Goal: Information Seeking & Learning: Find specific fact

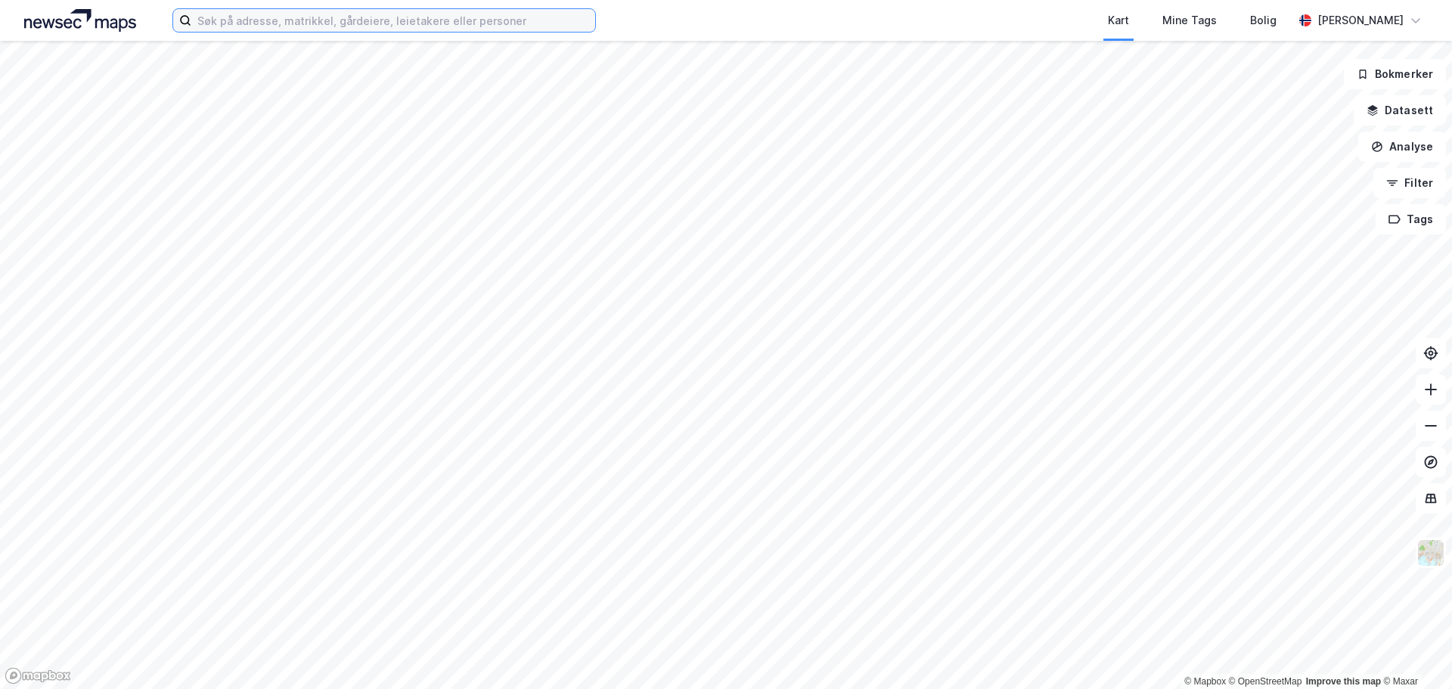
click at [339, 22] on input at bounding box center [393, 20] width 404 height 23
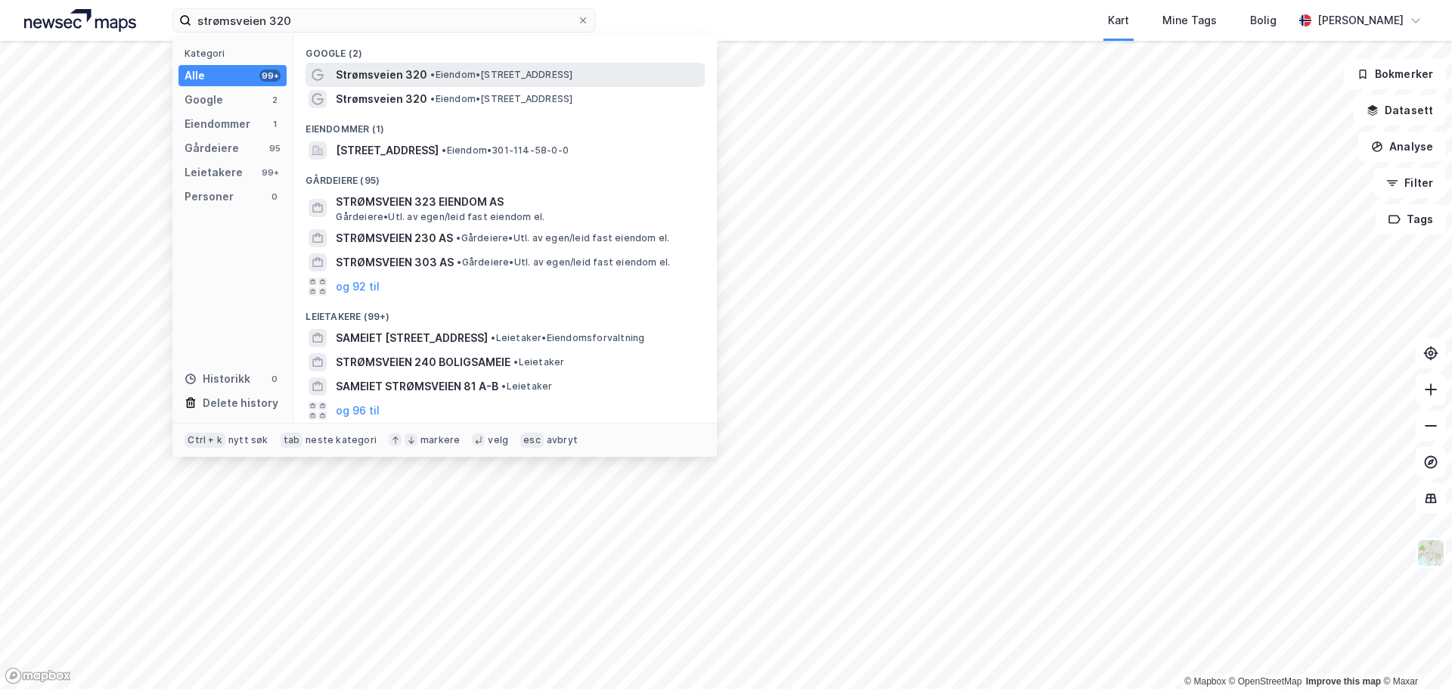
click at [360, 76] on span "Strømsveien 320" at bounding box center [382, 75] width 92 height 18
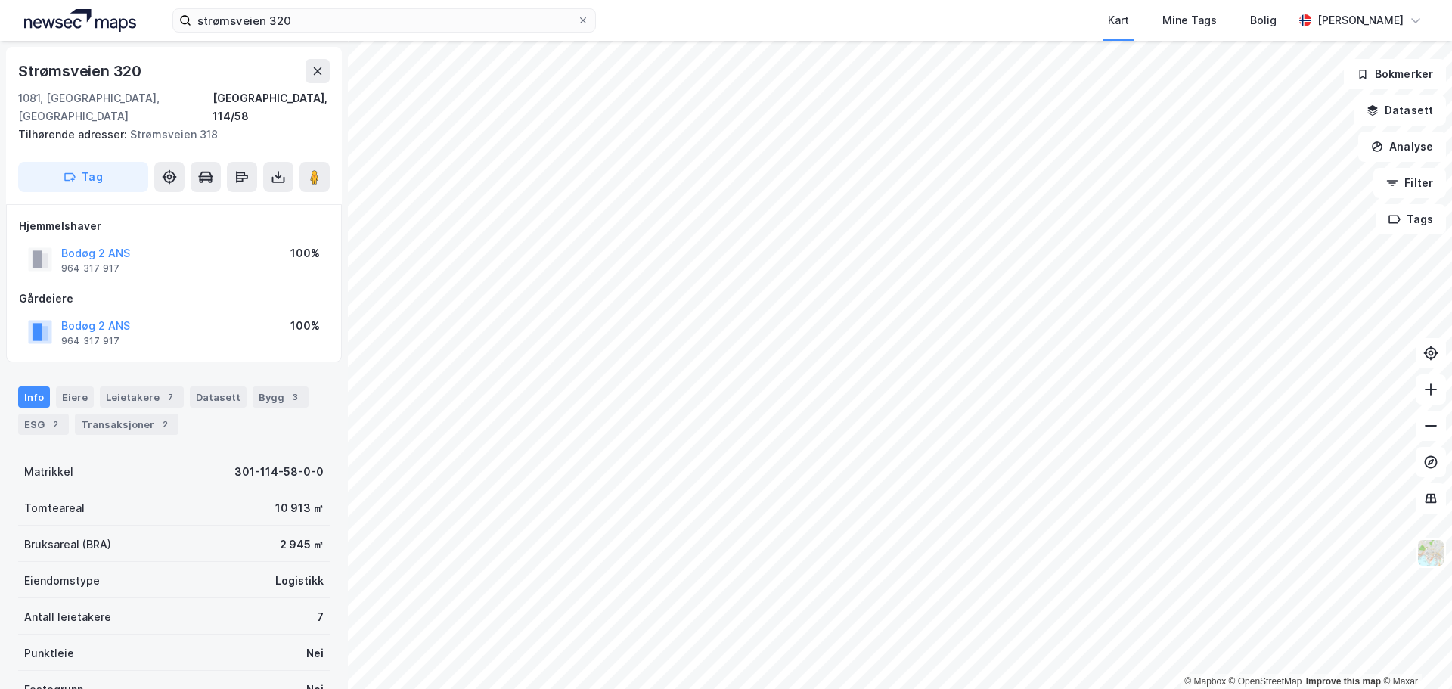
drag, startPoint x: 376, startPoint y: 4, endPoint x: 318, endPoint y: 44, distance: 70.7
click at [375, 5] on div "strømsveien 320 Kart Mine Tags Bolig [PERSON_NAME]" at bounding box center [726, 20] width 1452 height 41
click at [302, 24] on input "strømsveien 320" at bounding box center [384, 20] width 386 height 23
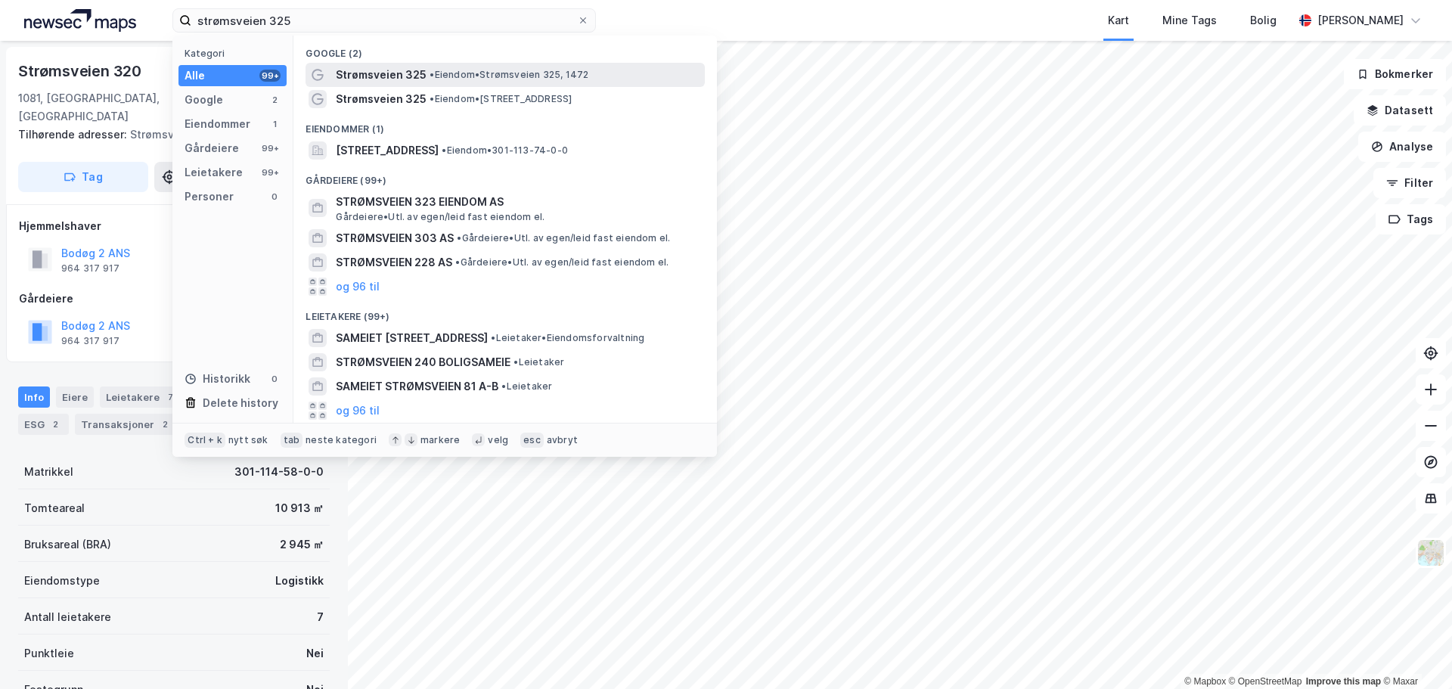
click at [383, 75] on span "Strømsveien 325" at bounding box center [381, 75] width 91 height 18
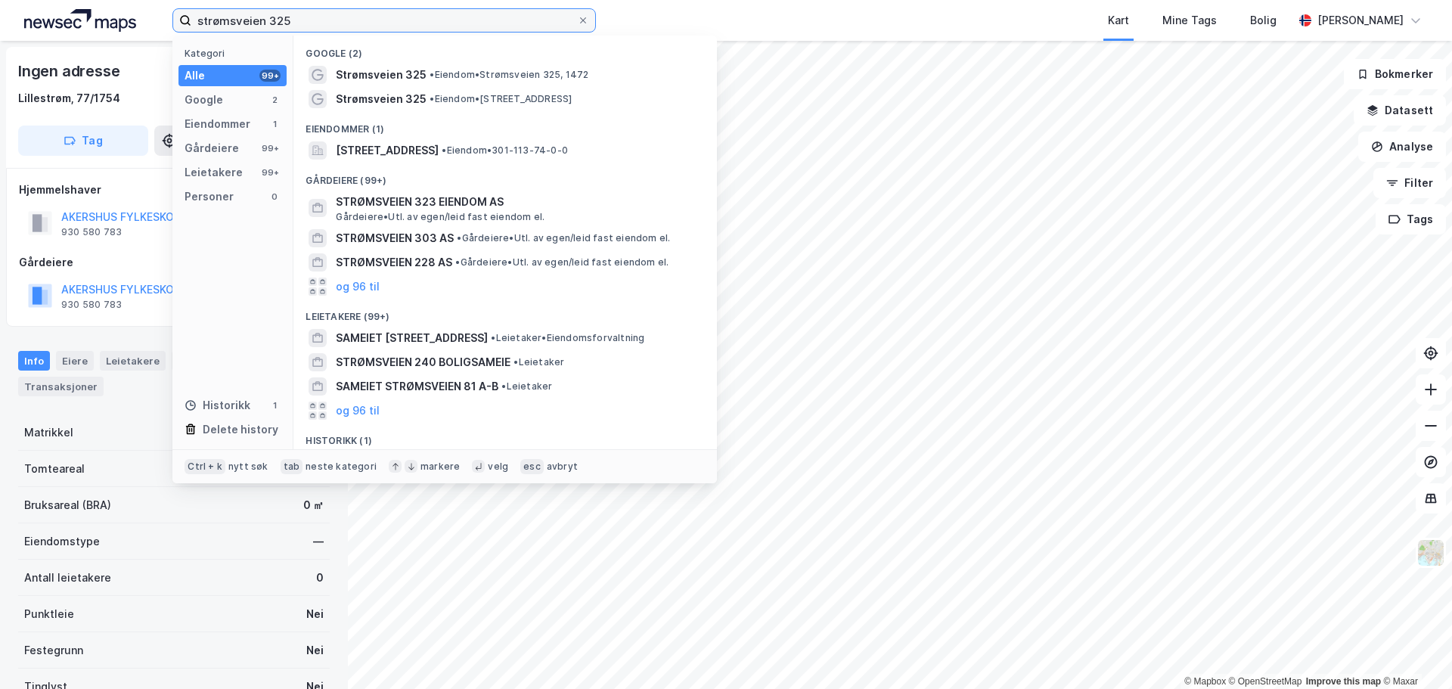
click at [374, 30] on input "strømsveien 325" at bounding box center [384, 20] width 386 height 23
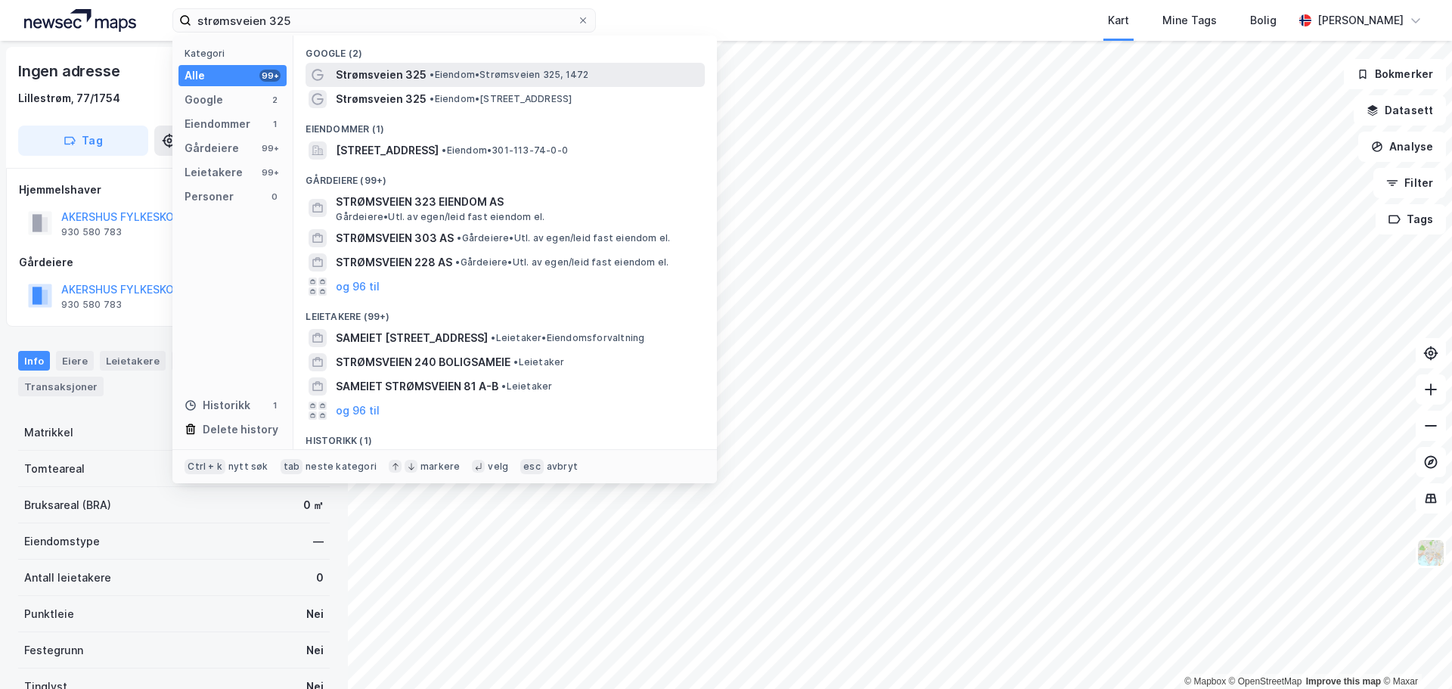
click at [420, 85] on div "Strømsveien 325 • Eiendom • Strømsveien 325, 1472" at bounding box center [505, 75] width 399 height 24
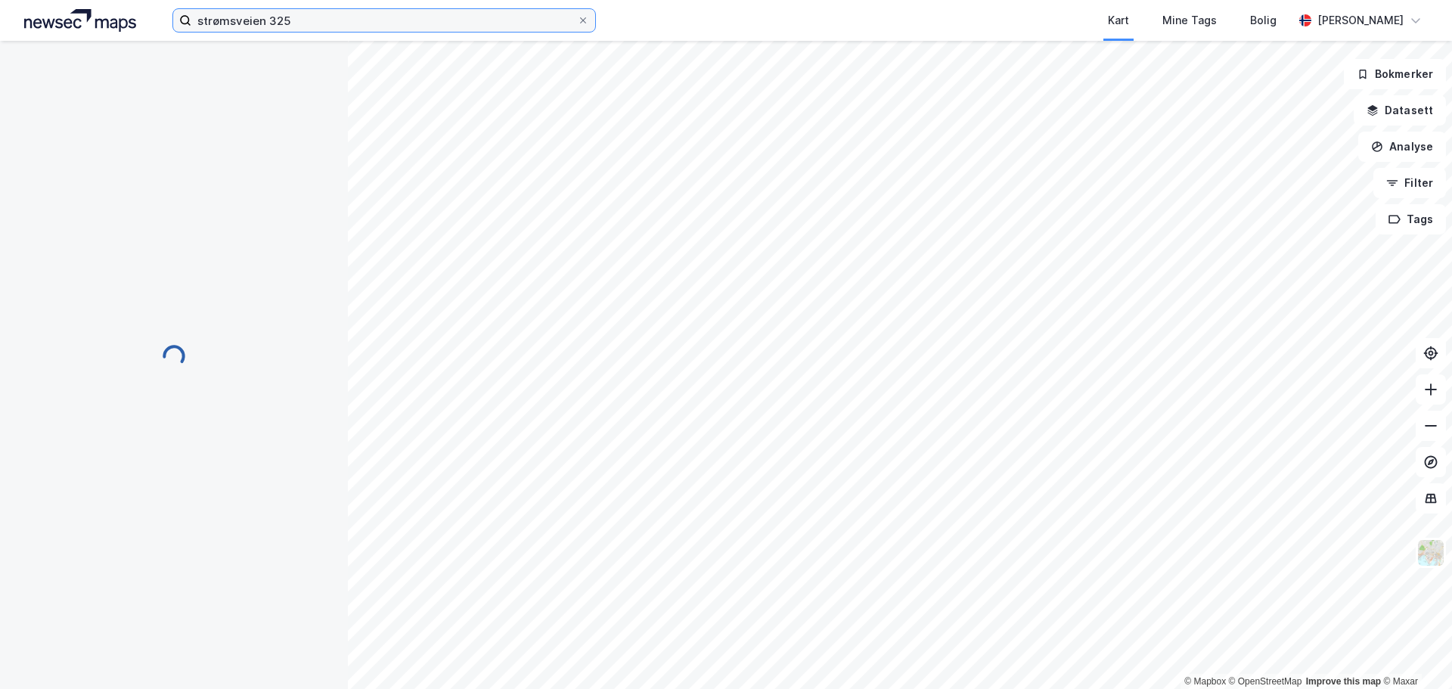
click at [326, 25] on input "strømsveien 325" at bounding box center [384, 20] width 386 height 23
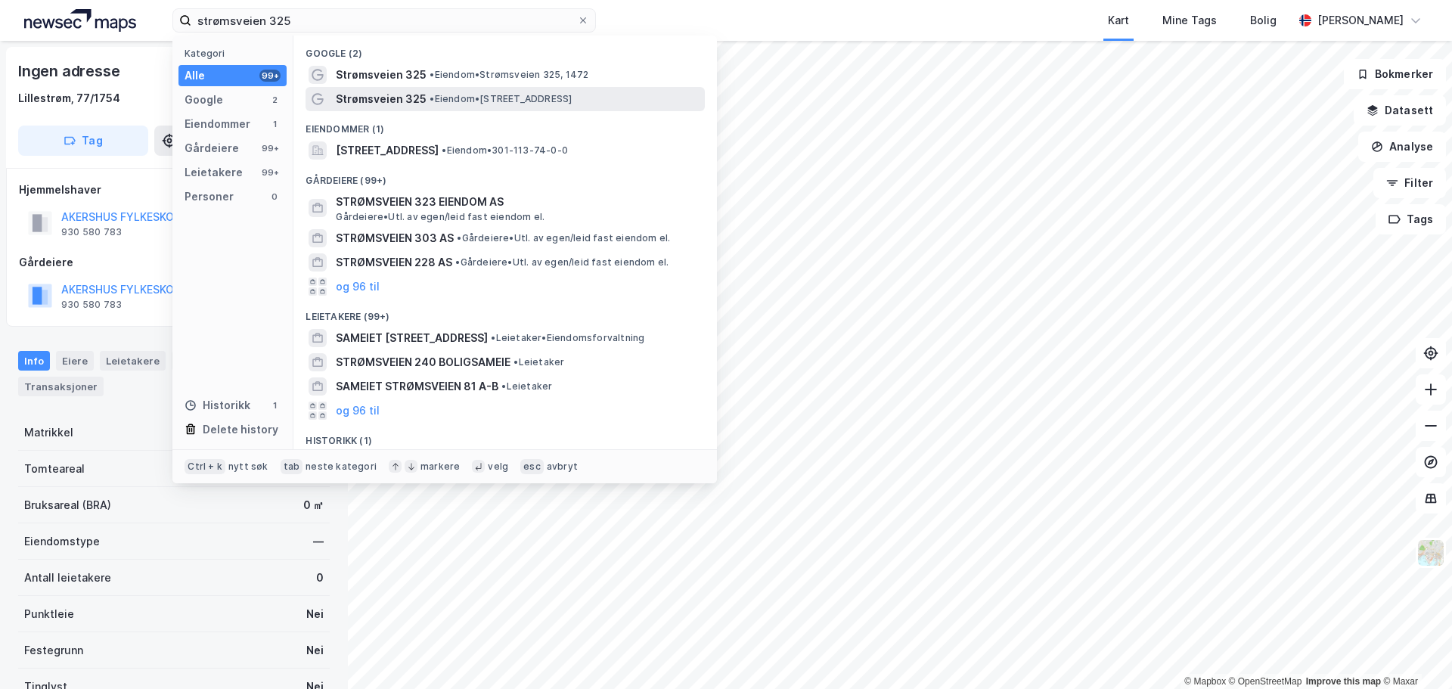
click at [369, 102] on span "Strømsveien 325" at bounding box center [381, 99] width 91 height 18
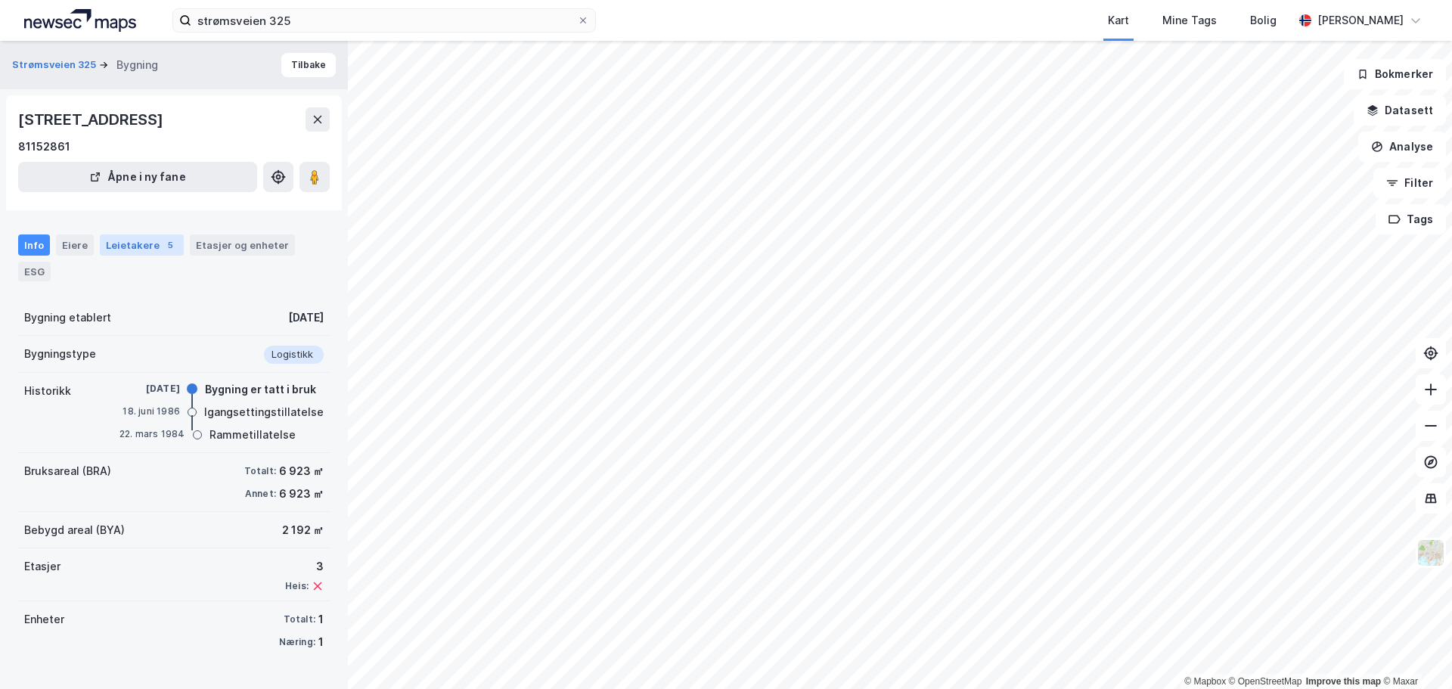
click at [109, 240] on div "Leietakere 5" at bounding box center [142, 244] width 84 height 21
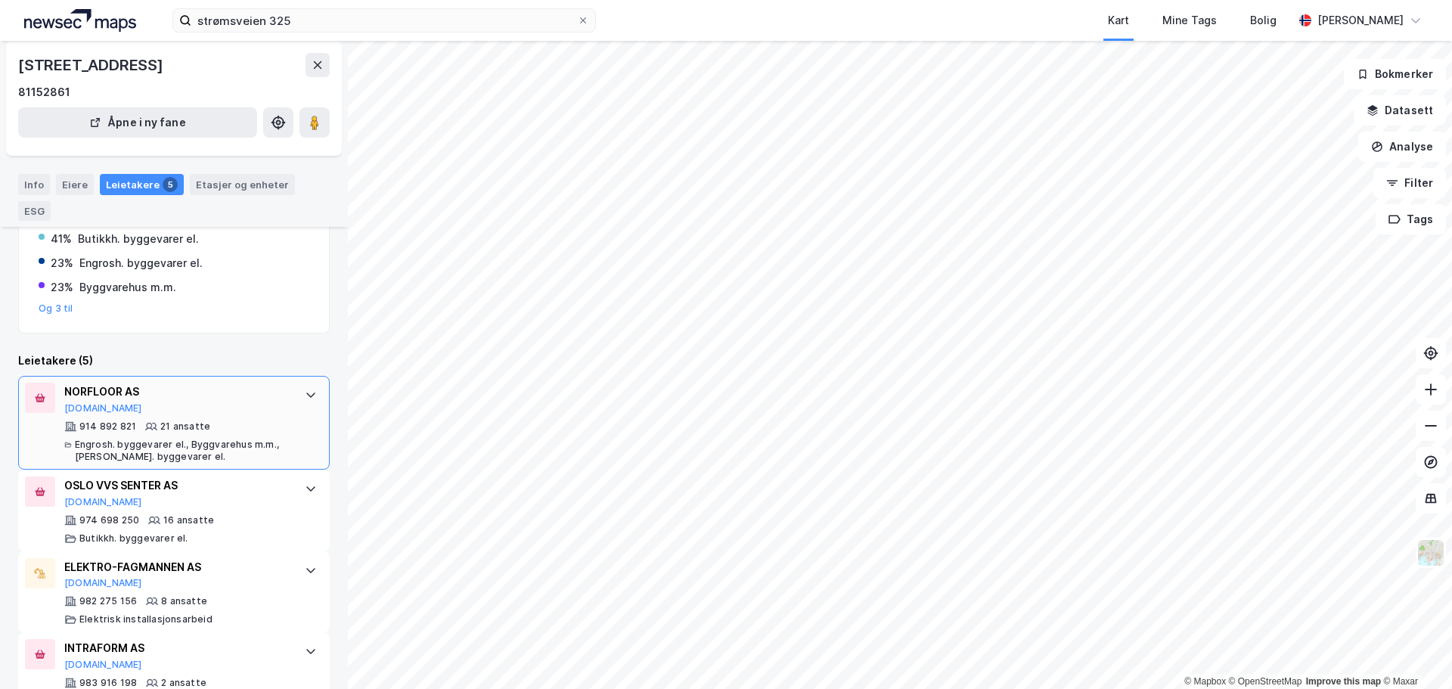
scroll to position [96, 0]
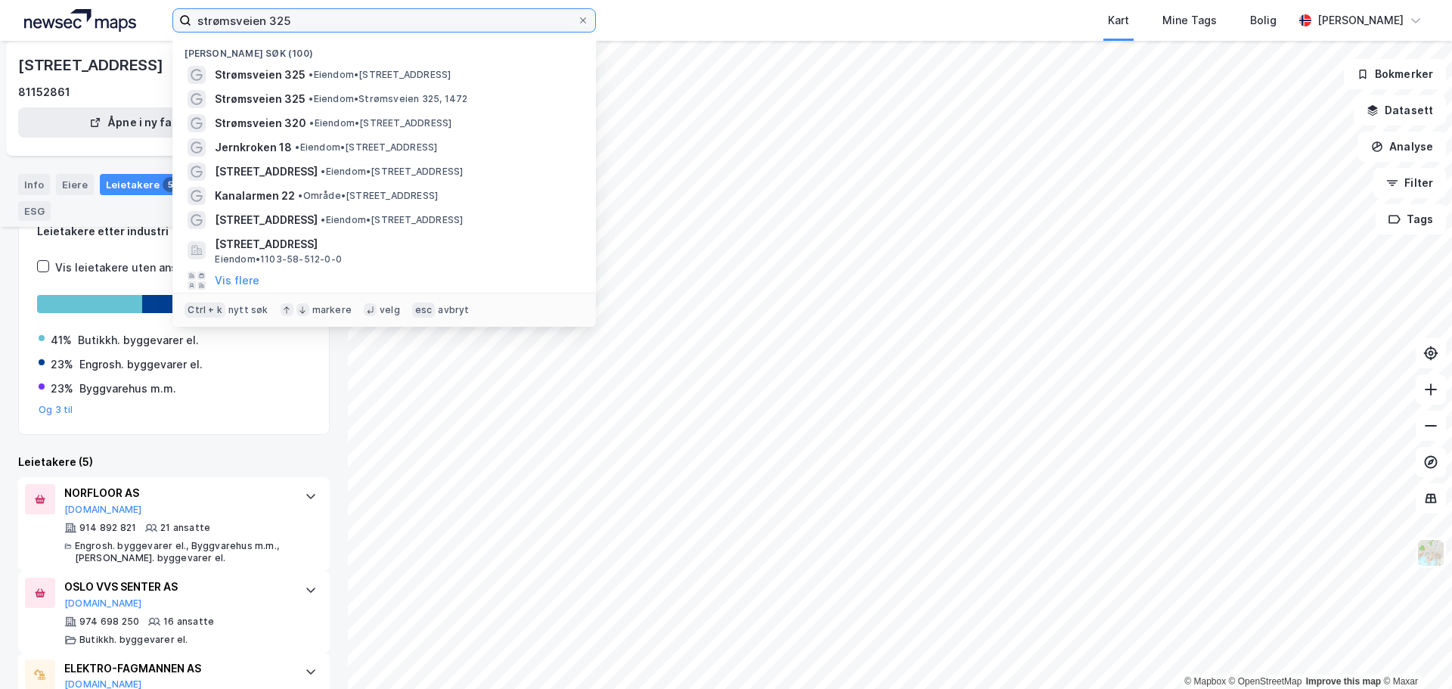
drag, startPoint x: 282, startPoint y: 23, endPoint x: 588, endPoint y: 64, distance: 309.1
click at [551, 33] on div "strømsveien 325 [GEOGRAPHIC_DATA] søk (100) Strømsveien 325 • Eiendom • [STREET…" at bounding box center [383, 20] width 423 height 24
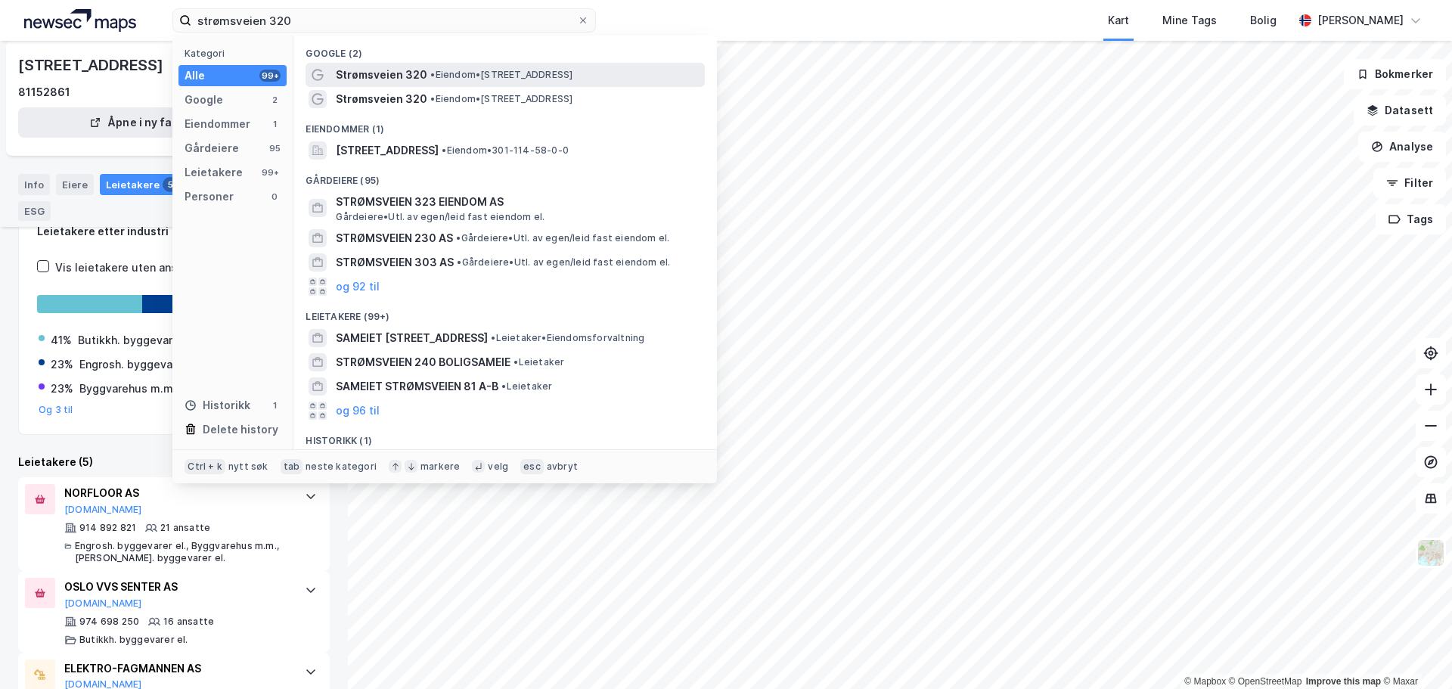
click at [572, 70] on span "• Eiendom • [STREET_ADDRESS]" at bounding box center [501, 75] width 142 height 12
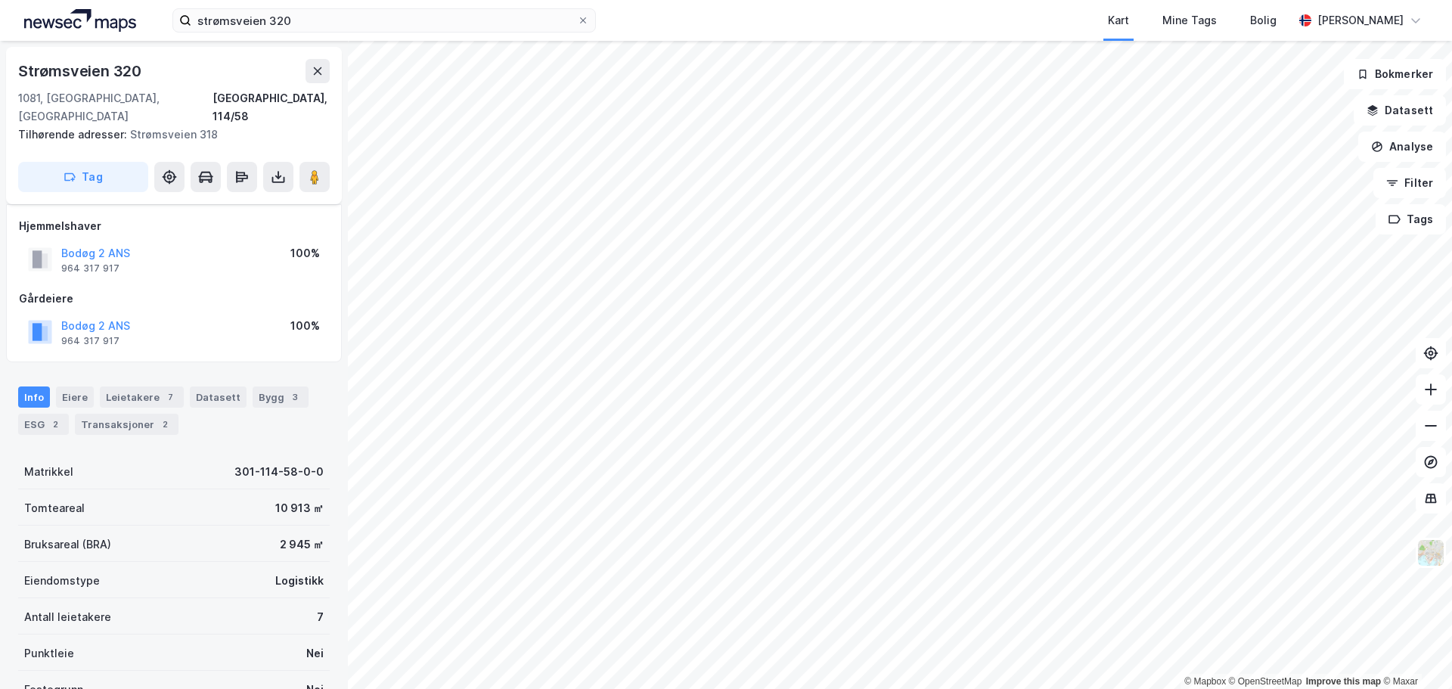
scroll to position [96, 0]
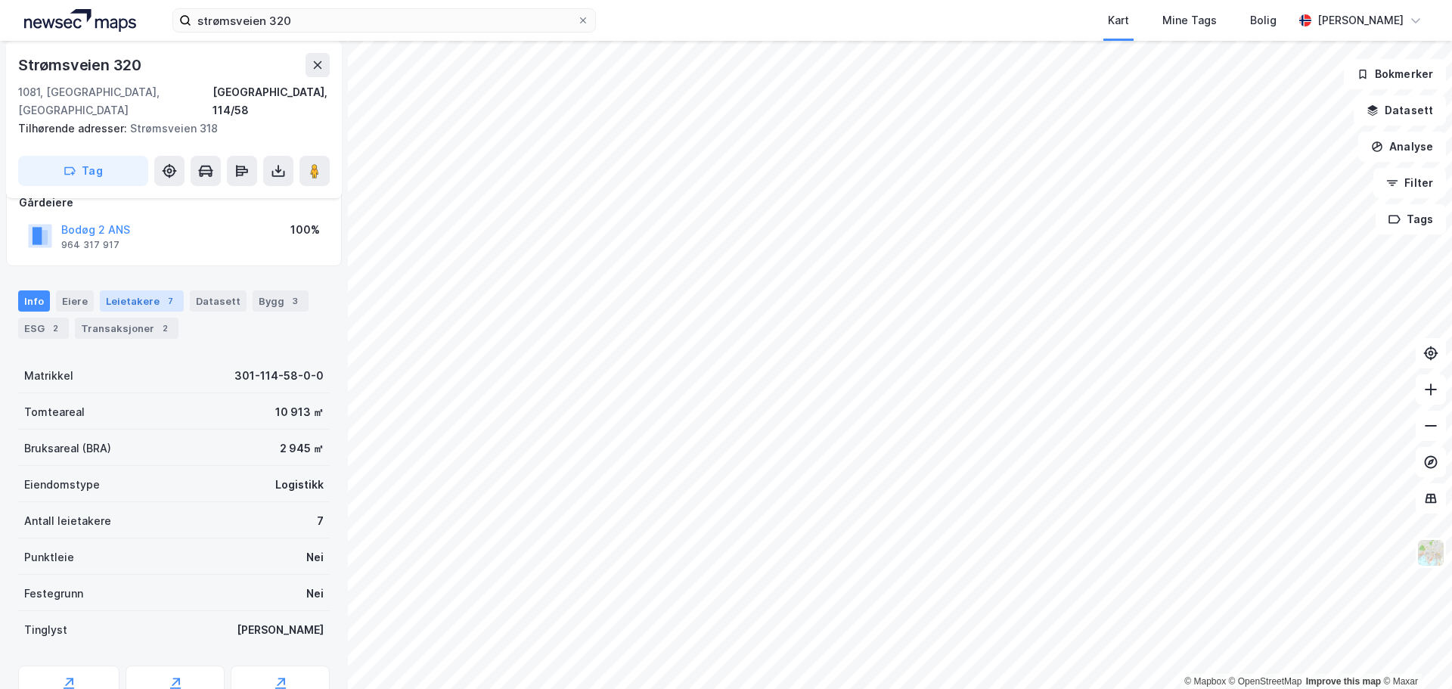
click at [124, 290] on div "Leietakere 7" at bounding box center [142, 300] width 84 height 21
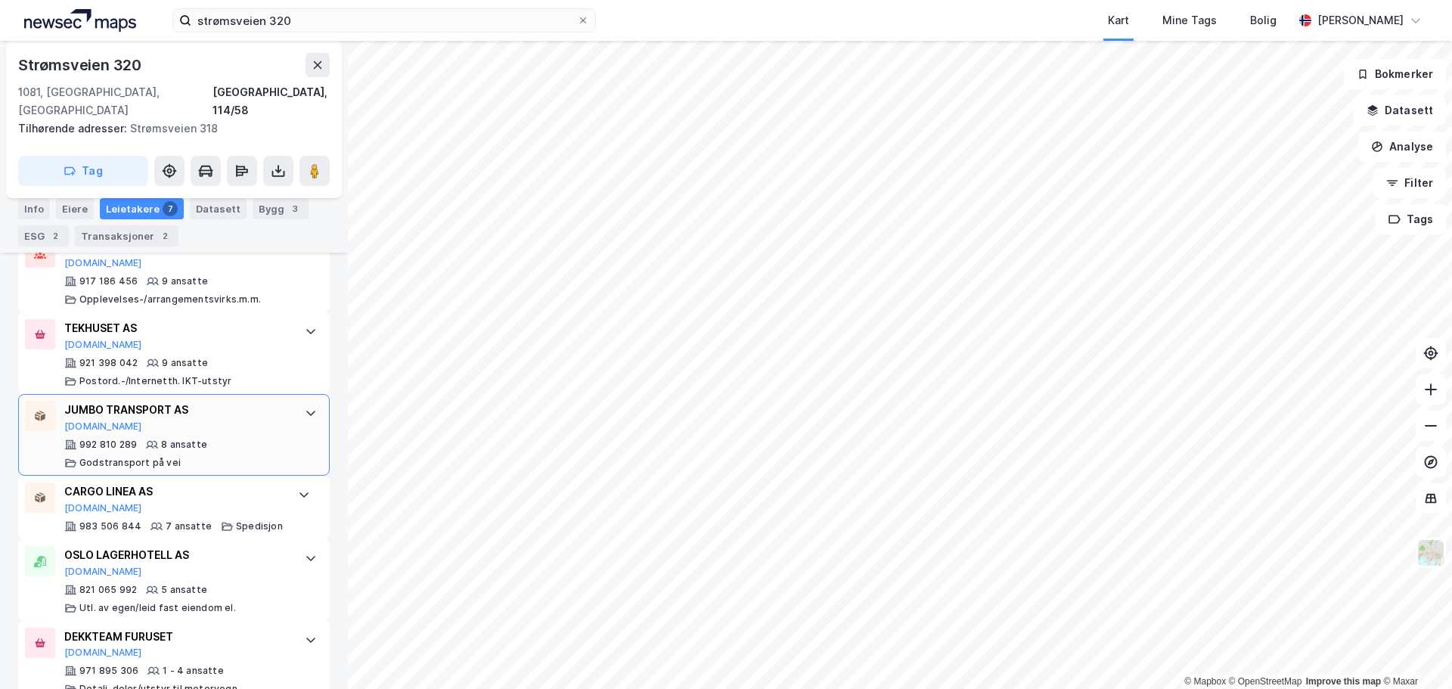
scroll to position [591, 0]
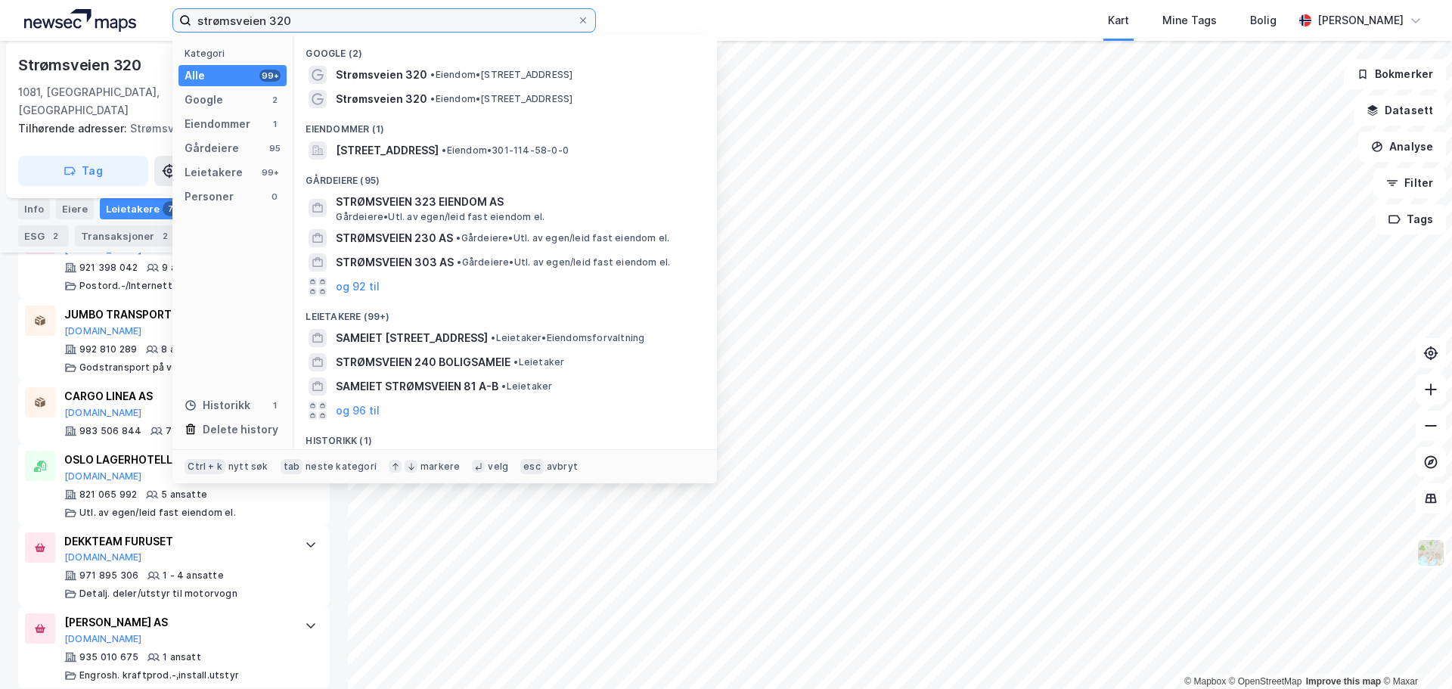
drag, startPoint x: 348, startPoint y: 18, endPoint x: 137, endPoint y: 23, distance: 211.1
click at [142, 20] on div "strømsveien 320 Kategori Alle 99+ Google 2 Eiendommer 1 Gårdeiere 95 Leietakere…" at bounding box center [726, 20] width 1452 height 41
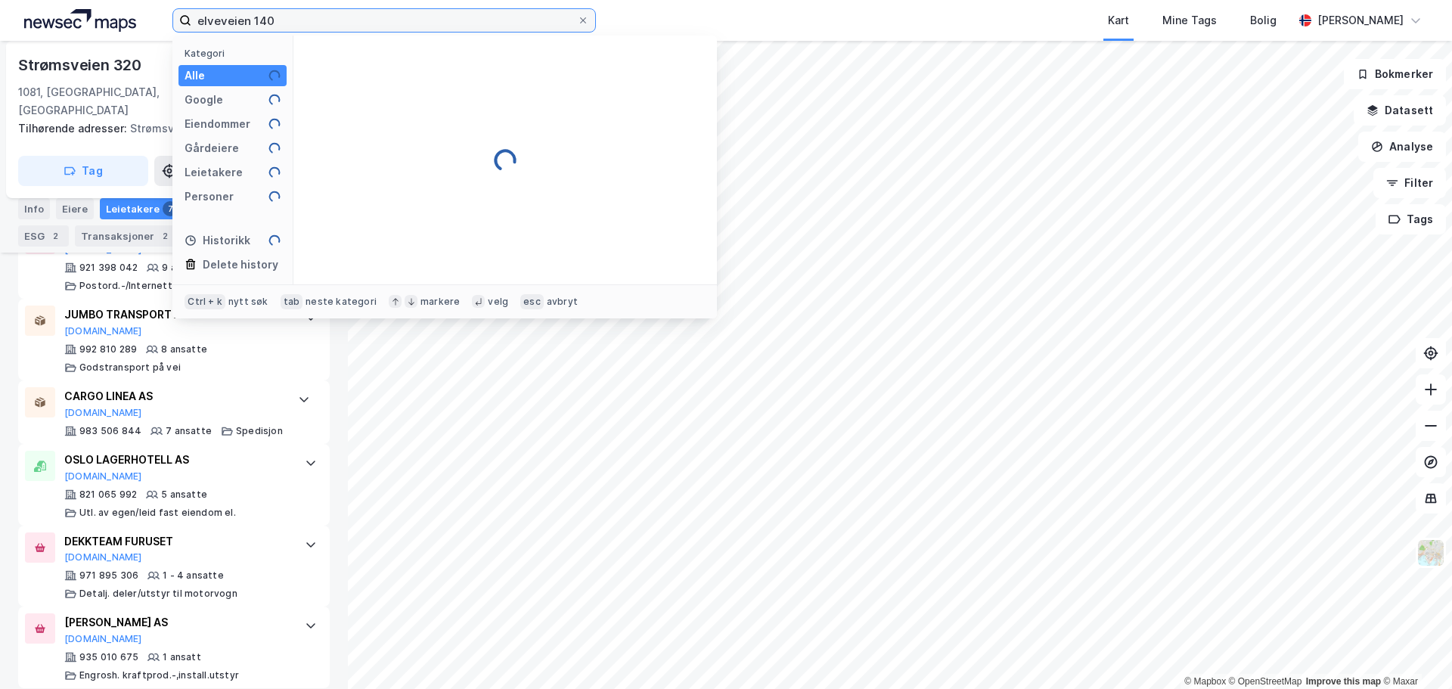
type input "elveveien 140"
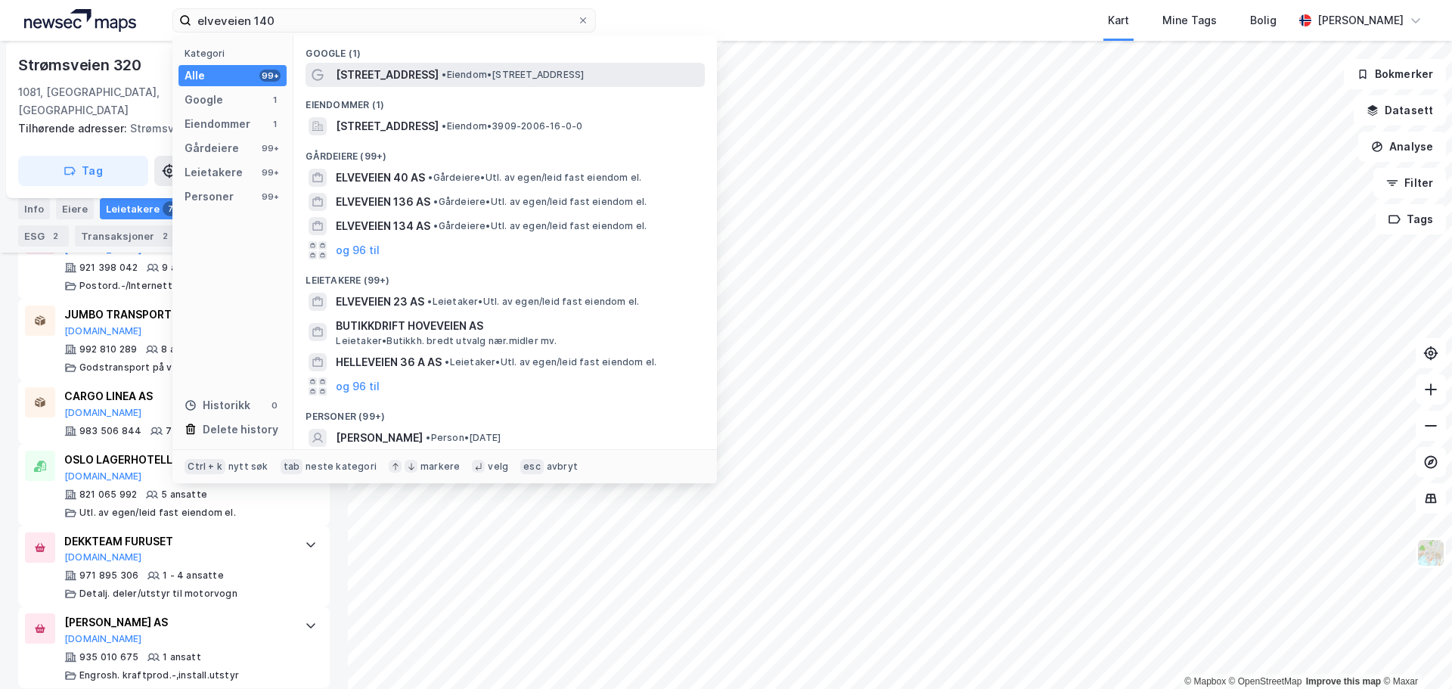
click at [527, 72] on span "• Eiendom • [STREET_ADDRESS]" at bounding box center [513, 75] width 142 height 12
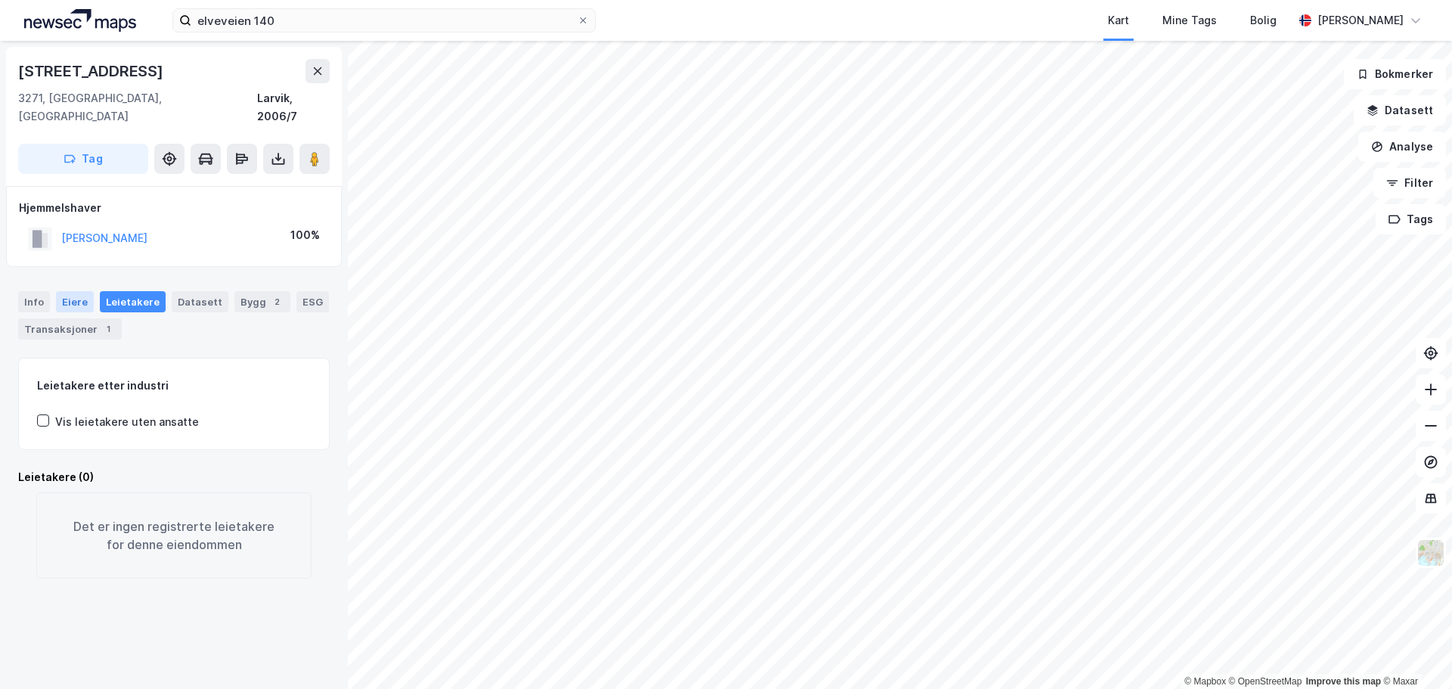
click at [73, 291] on div "Eiere" at bounding box center [75, 301] width 38 height 21
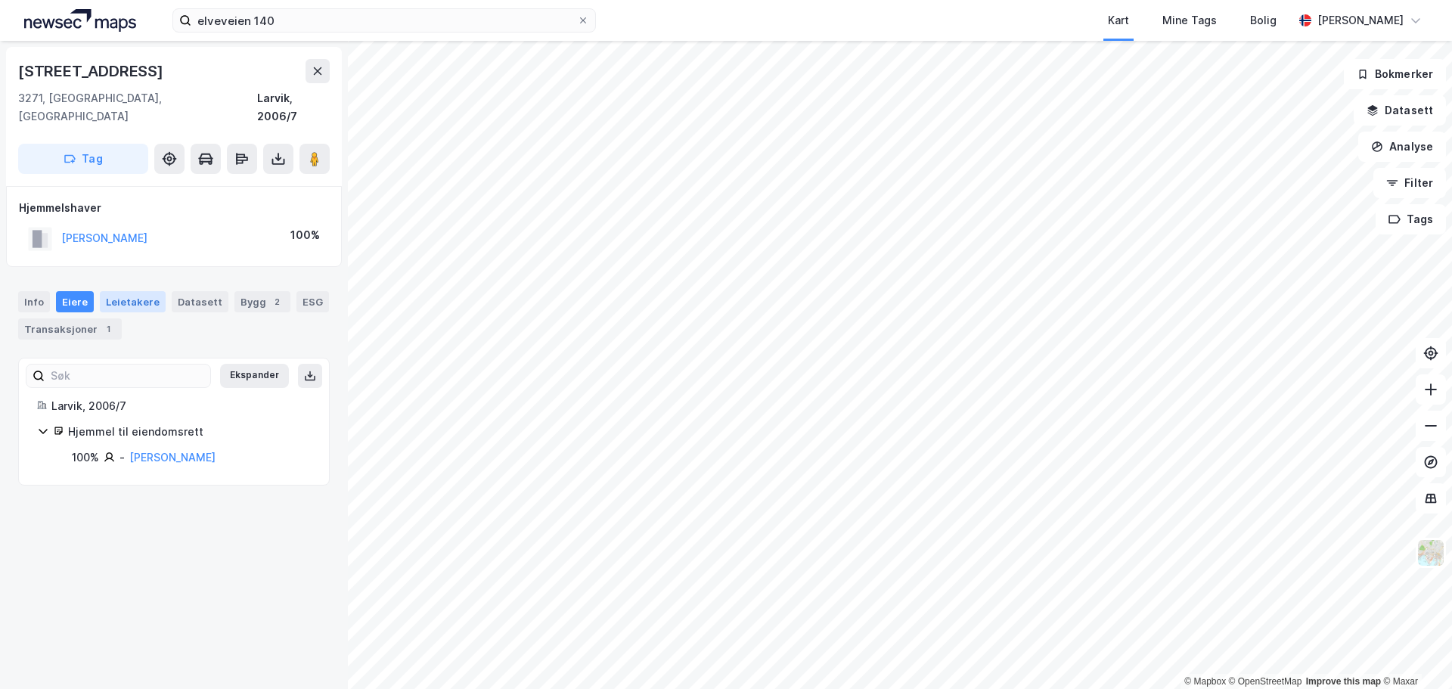
click at [135, 291] on div "Leietakere" at bounding box center [133, 301] width 66 height 21
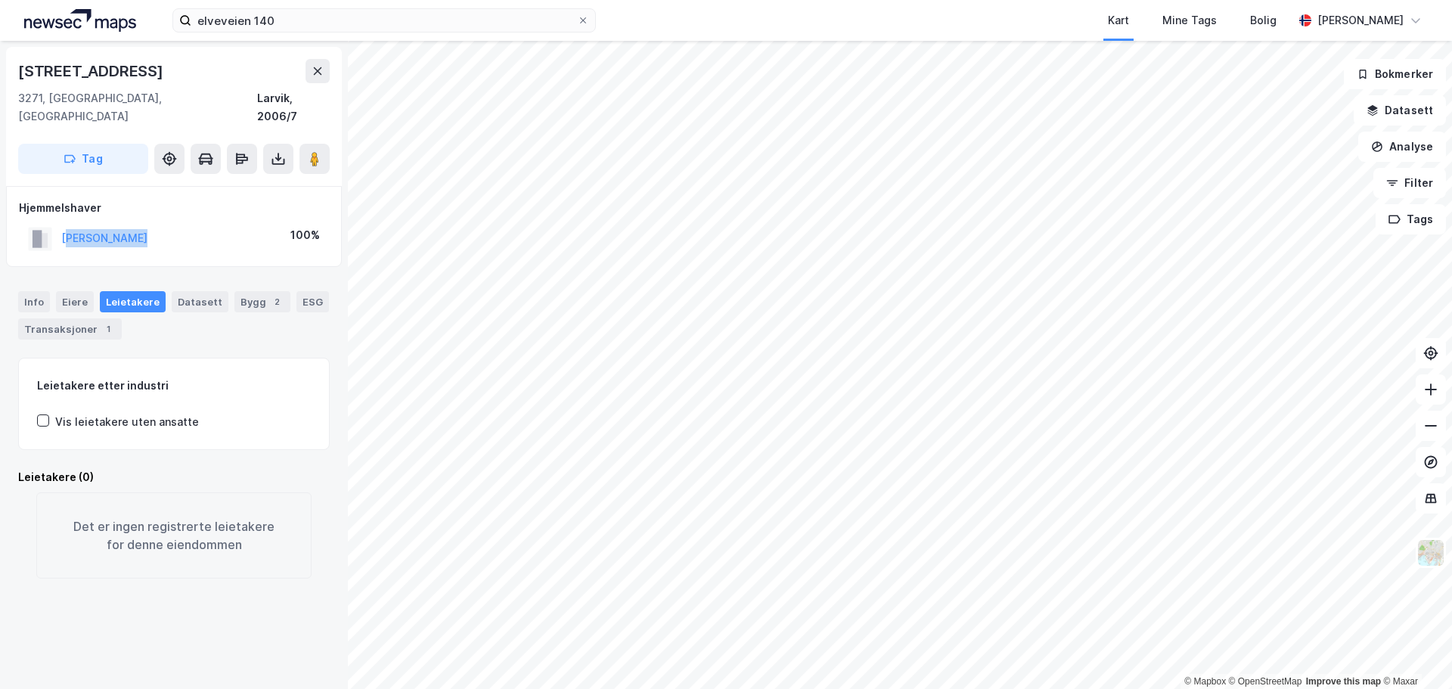
drag, startPoint x: 177, startPoint y: 225, endPoint x: 69, endPoint y: 226, distance: 108.1
click at [69, 226] on div "[PERSON_NAME] 100%" at bounding box center [174, 238] width 310 height 31
click at [0, 0] on button "[PERSON_NAME]" at bounding box center [0, 0] width 0 height 0
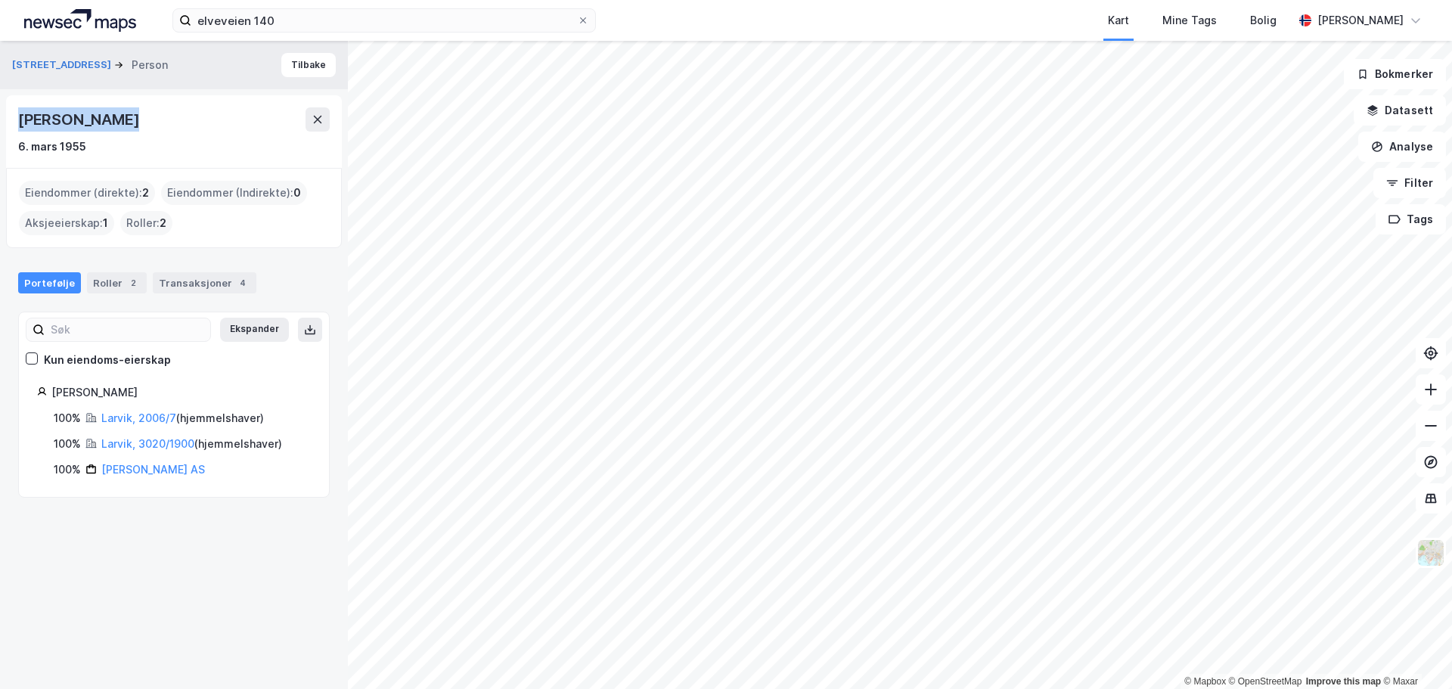
drag, startPoint x: 148, startPoint y: 124, endPoint x: 19, endPoint y: 123, distance: 129.3
click at [19, 123] on div "[PERSON_NAME]" at bounding box center [174, 119] width 312 height 24
copy div "[PERSON_NAME]"
